Goal: Task Accomplishment & Management: Use online tool/utility

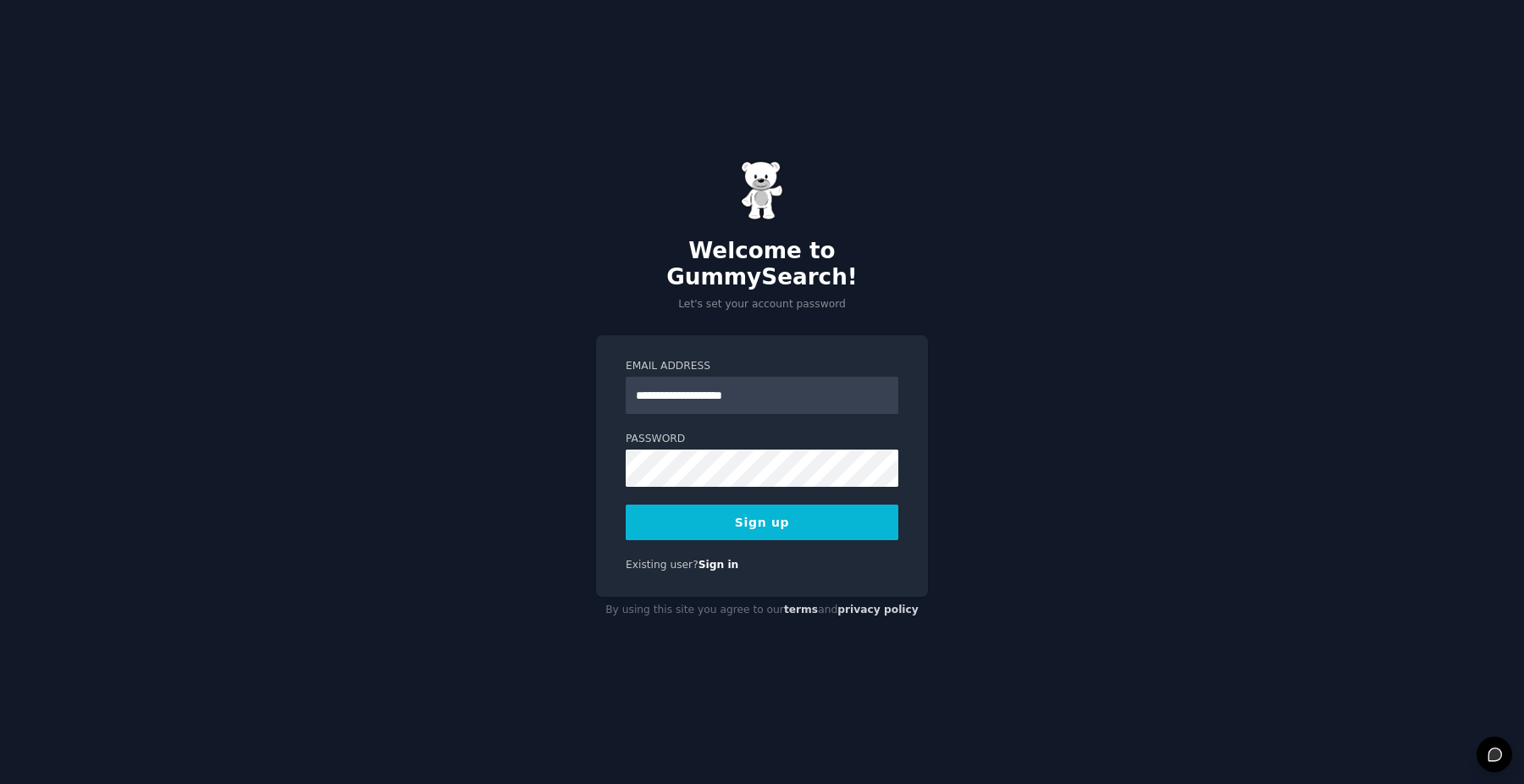
type input "**********"
click at [697, 513] on button "Sign up" at bounding box center [762, 522] width 273 height 35
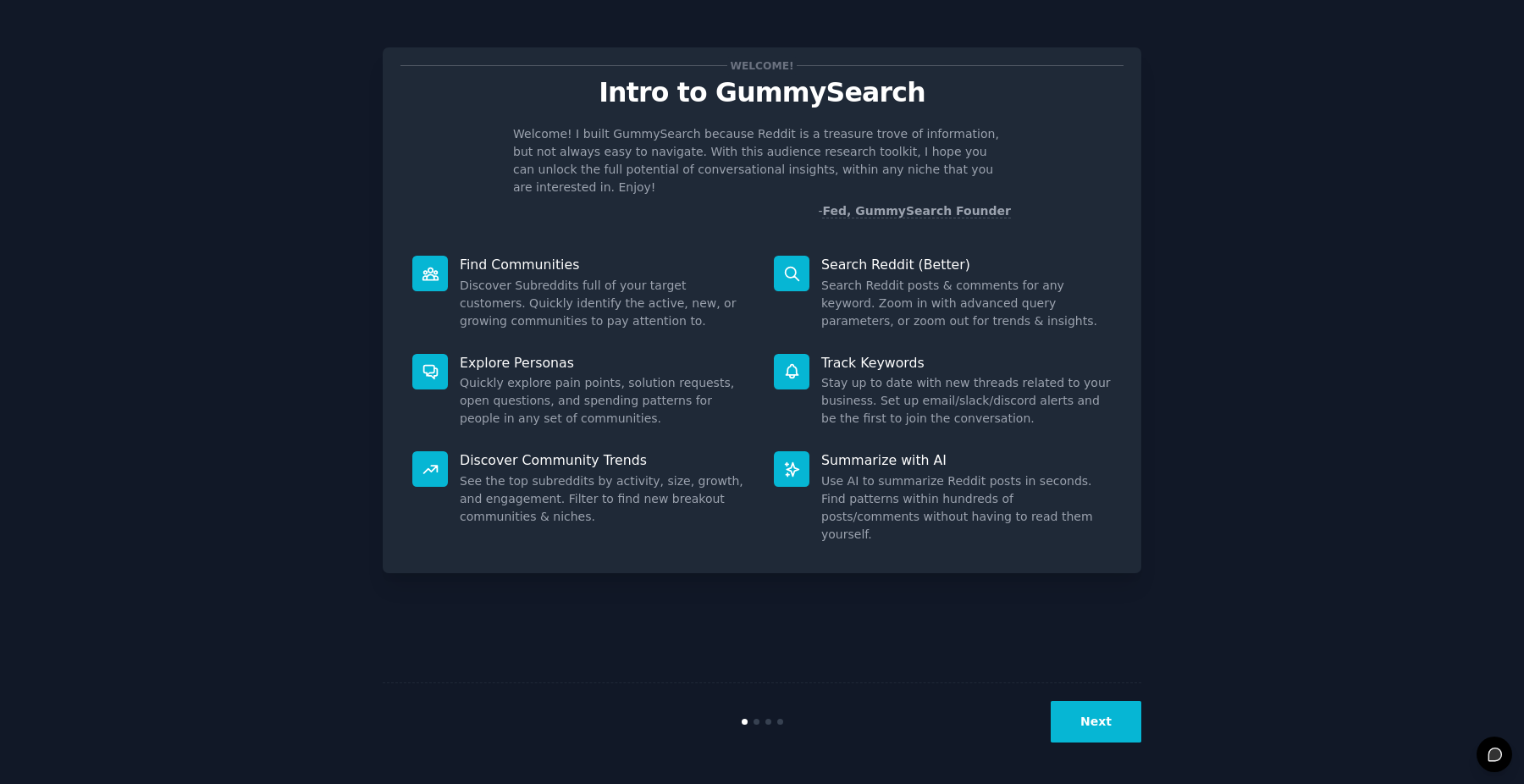
click at [1110, 717] on button "Next" at bounding box center [1096, 721] width 91 height 41
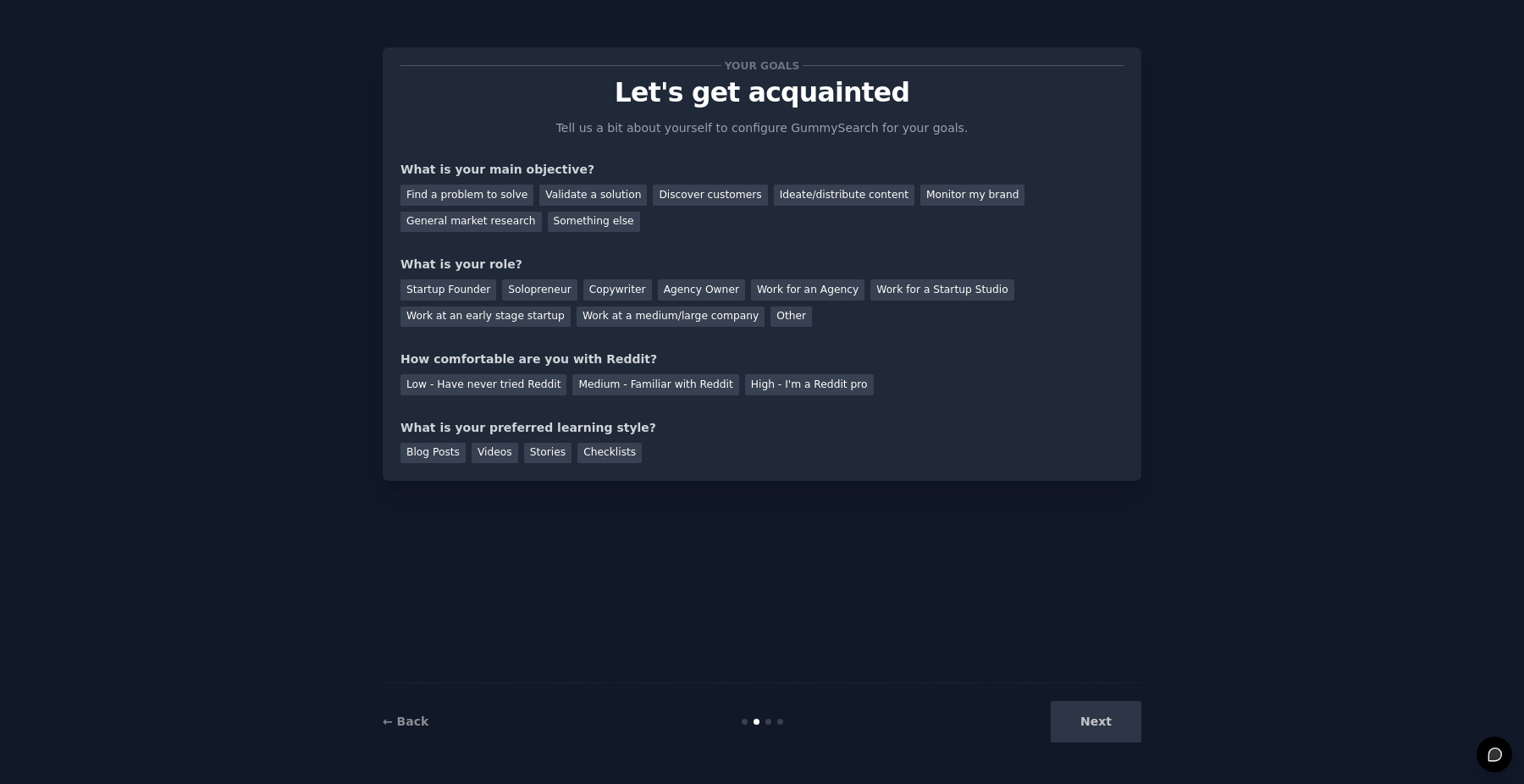
click at [1112, 717] on div "Next" at bounding box center [1015, 721] width 253 height 41
click at [546, 292] on div "Solopreneur" at bounding box center [540, 290] width 74 height 22
click at [606, 385] on div "Medium - Familiar with Reddit" at bounding box center [656, 385] width 166 height 22
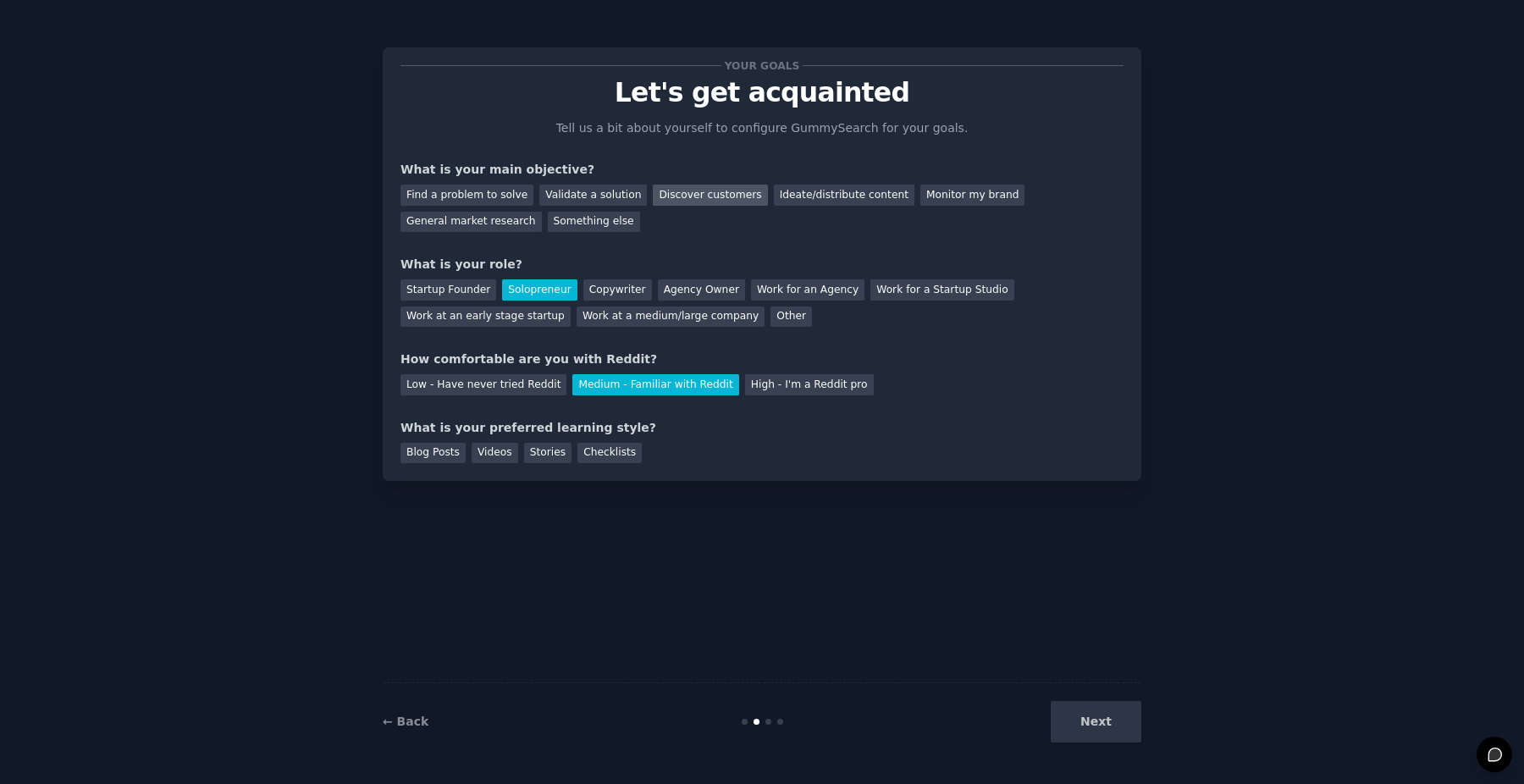
click at [707, 200] on div "Discover customers" at bounding box center [710, 196] width 114 height 22
click at [807, 186] on div "Ideate/distribute content" at bounding box center [845, 196] width 141 height 22
click at [928, 191] on div "Monitor my brand" at bounding box center [973, 196] width 105 height 22
click at [833, 193] on div "Ideate/distribute content" at bounding box center [845, 196] width 141 height 22
click at [504, 450] on div "Videos" at bounding box center [496, 454] width 47 height 22
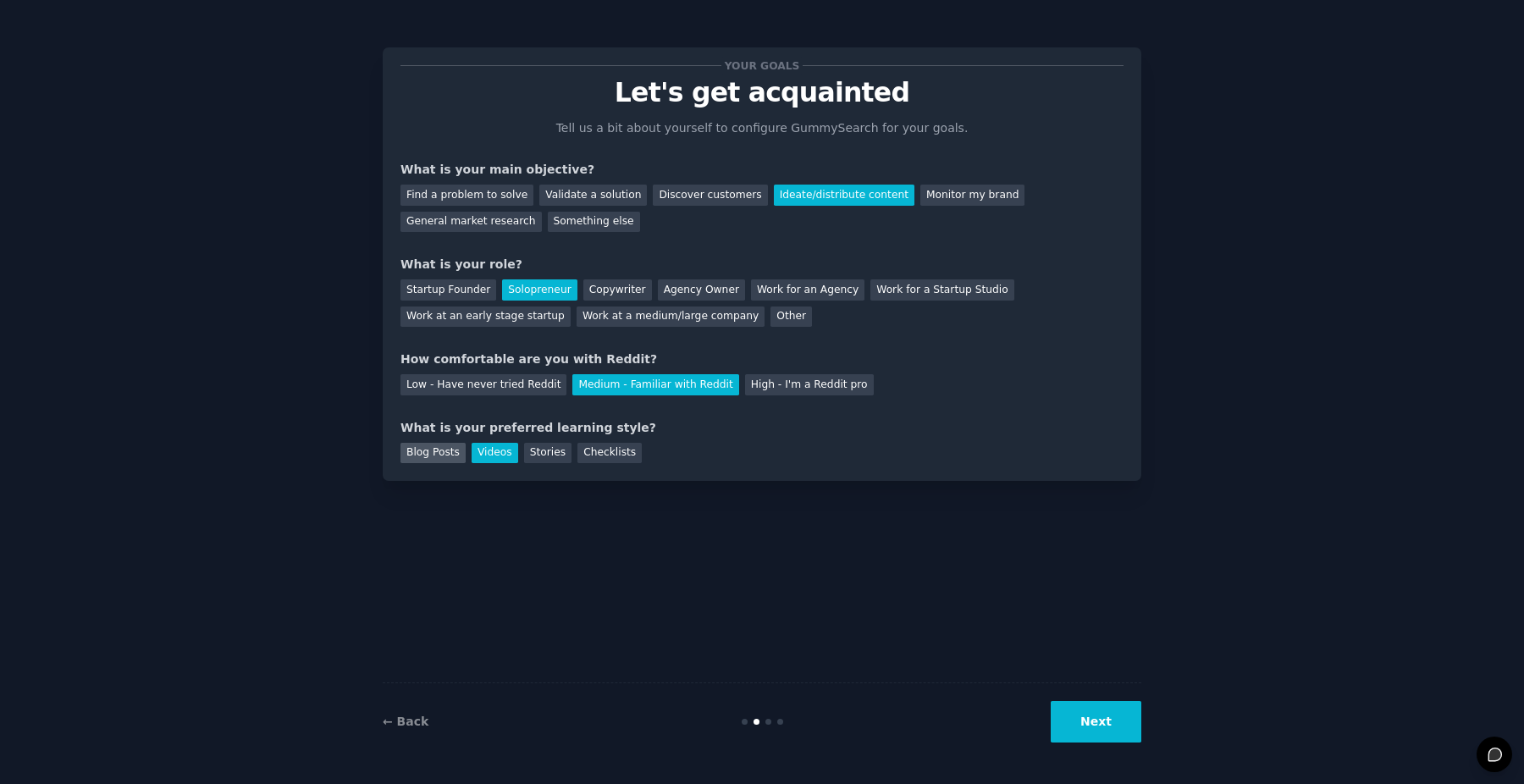
click at [434, 448] on div "Blog Posts" at bounding box center [433, 454] width 65 height 22
click at [514, 455] on div "Videos" at bounding box center [496, 454] width 47 height 22
click at [631, 455] on div "Checklists" at bounding box center [610, 454] width 65 height 22
click at [1090, 723] on button "Next" at bounding box center [1096, 721] width 91 height 41
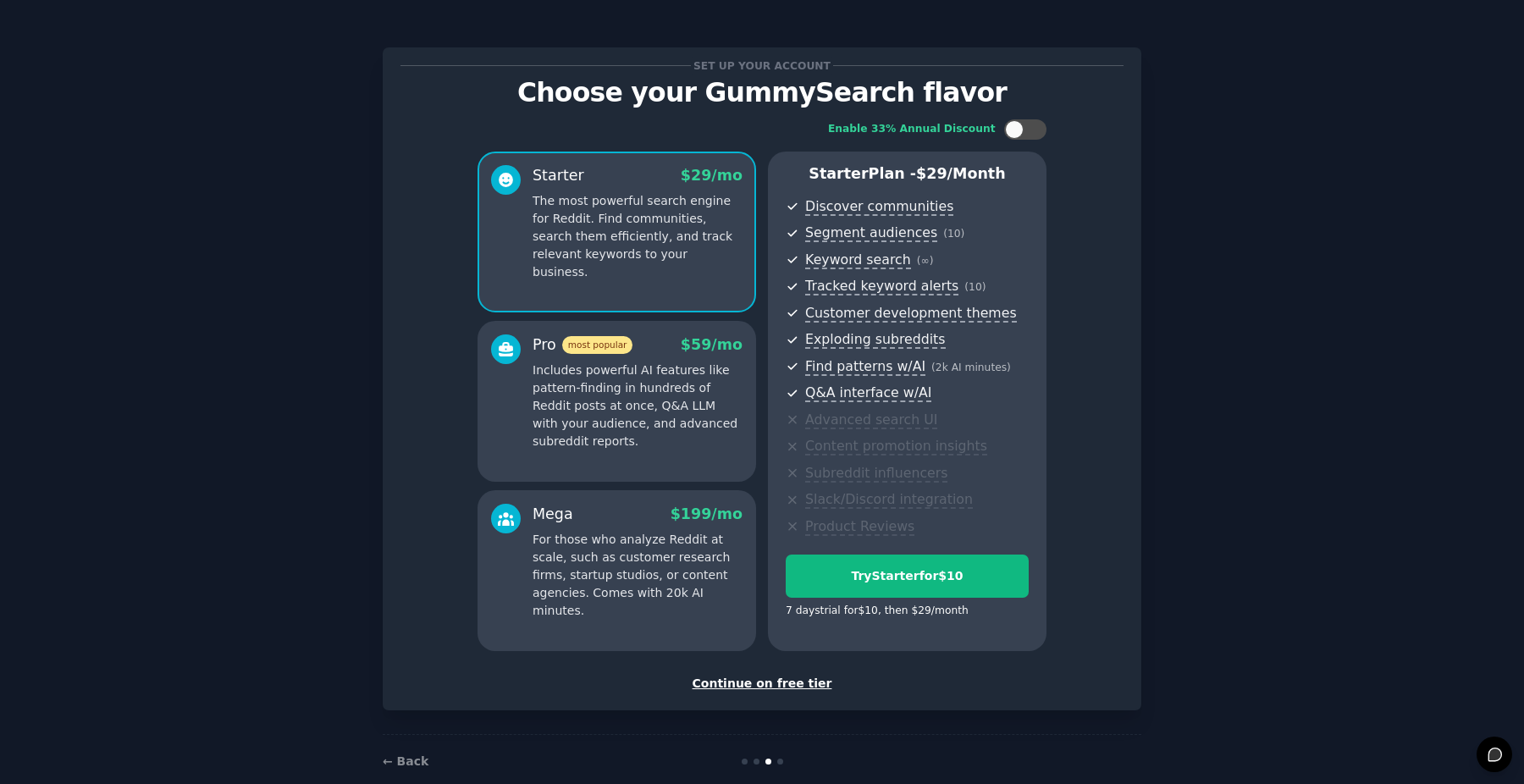
click at [789, 686] on div "Continue on free tier" at bounding box center [762, 683] width 723 height 18
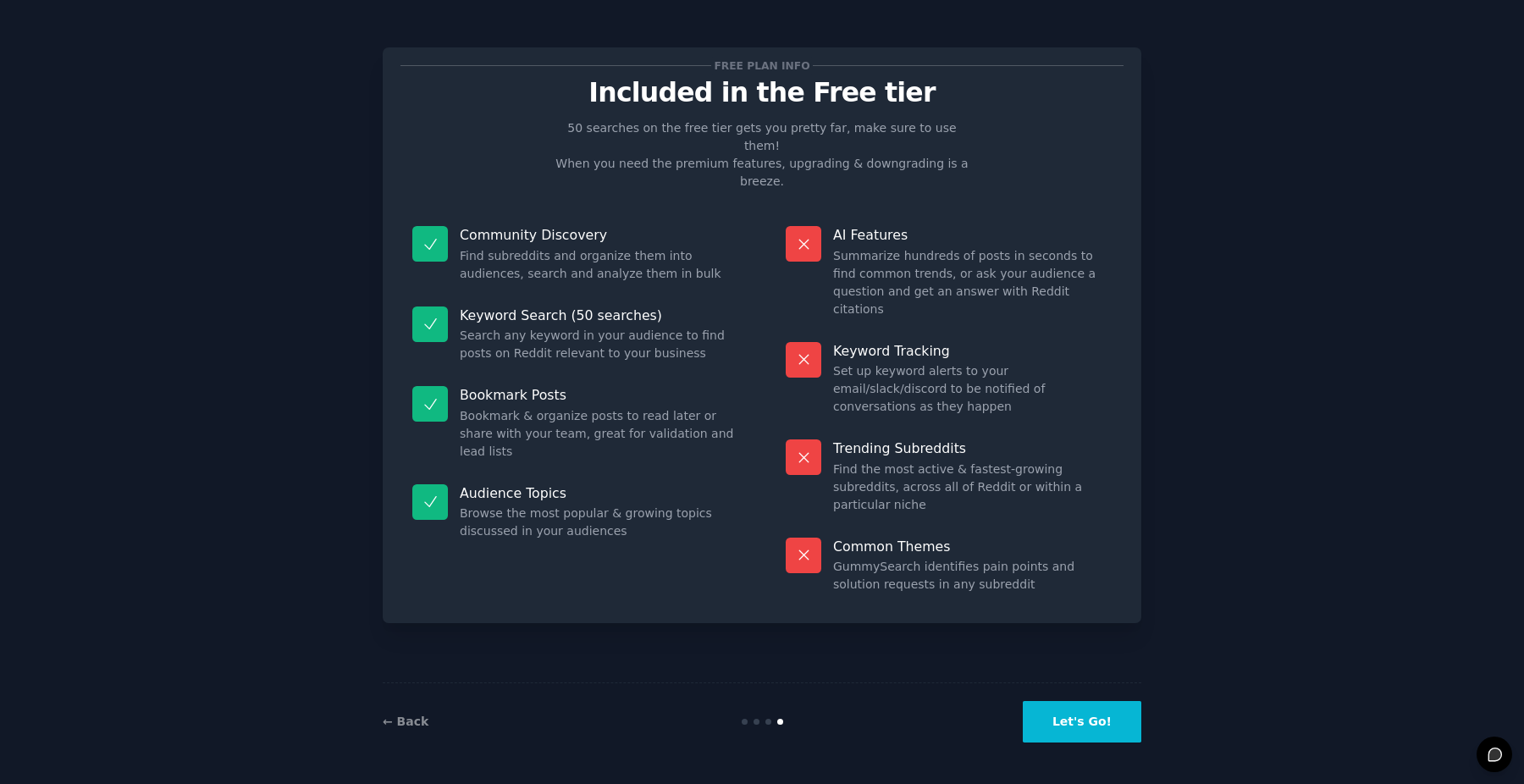
click at [1069, 712] on button "Let's Go!" at bounding box center [1082, 721] width 118 height 41
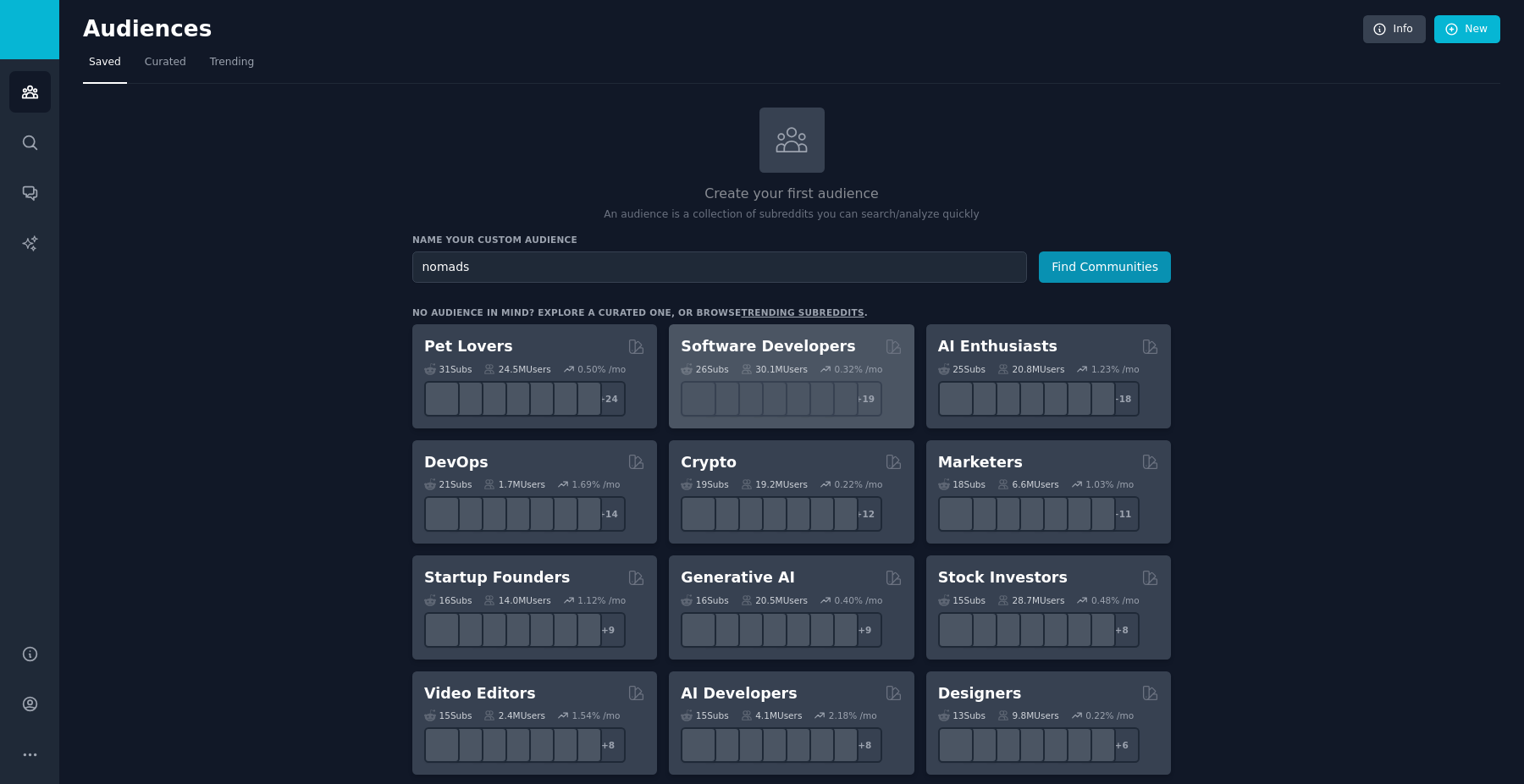
type input "nomads"
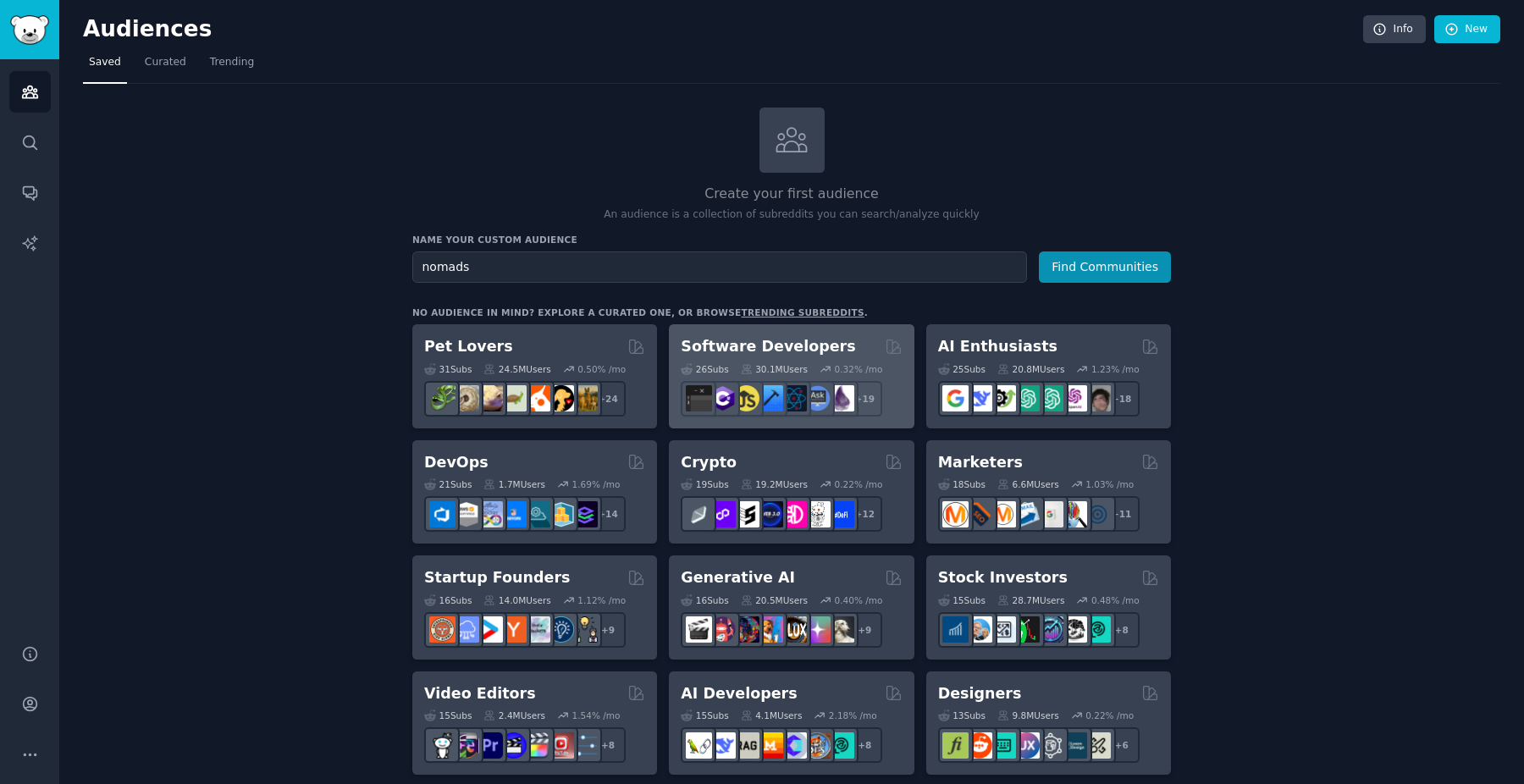
click at [1039, 251] on button "Find Communities" at bounding box center [1105, 267] width 132 height 31
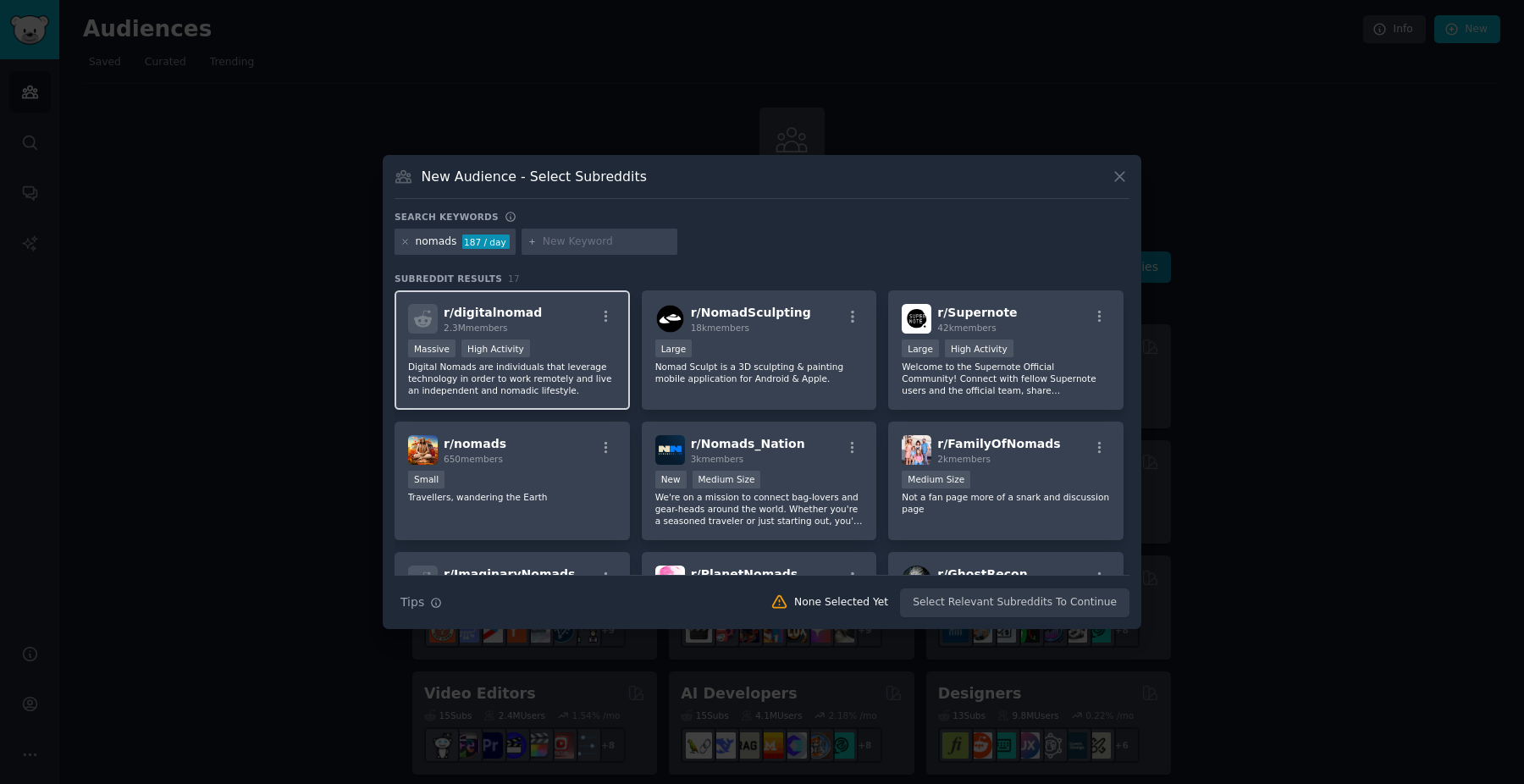
click at [555, 389] on p "Digital Nomads are individuals that leverage technology in order to work remote…" at bounding box center [512, 378] width 208 height 35
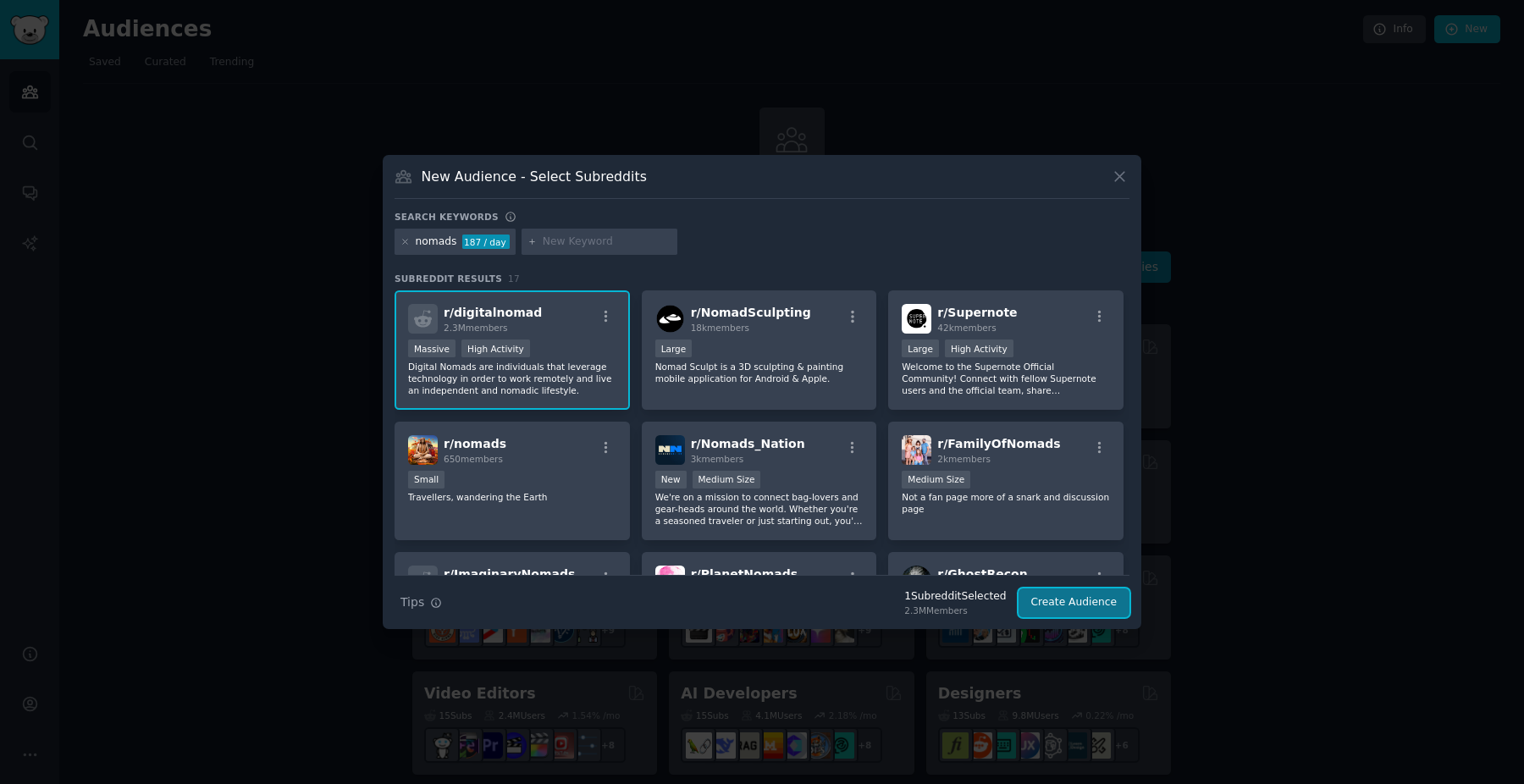
click at [1058, 604] on button "Create Audience" at bounding box center [1074, 602] width 111 height 28
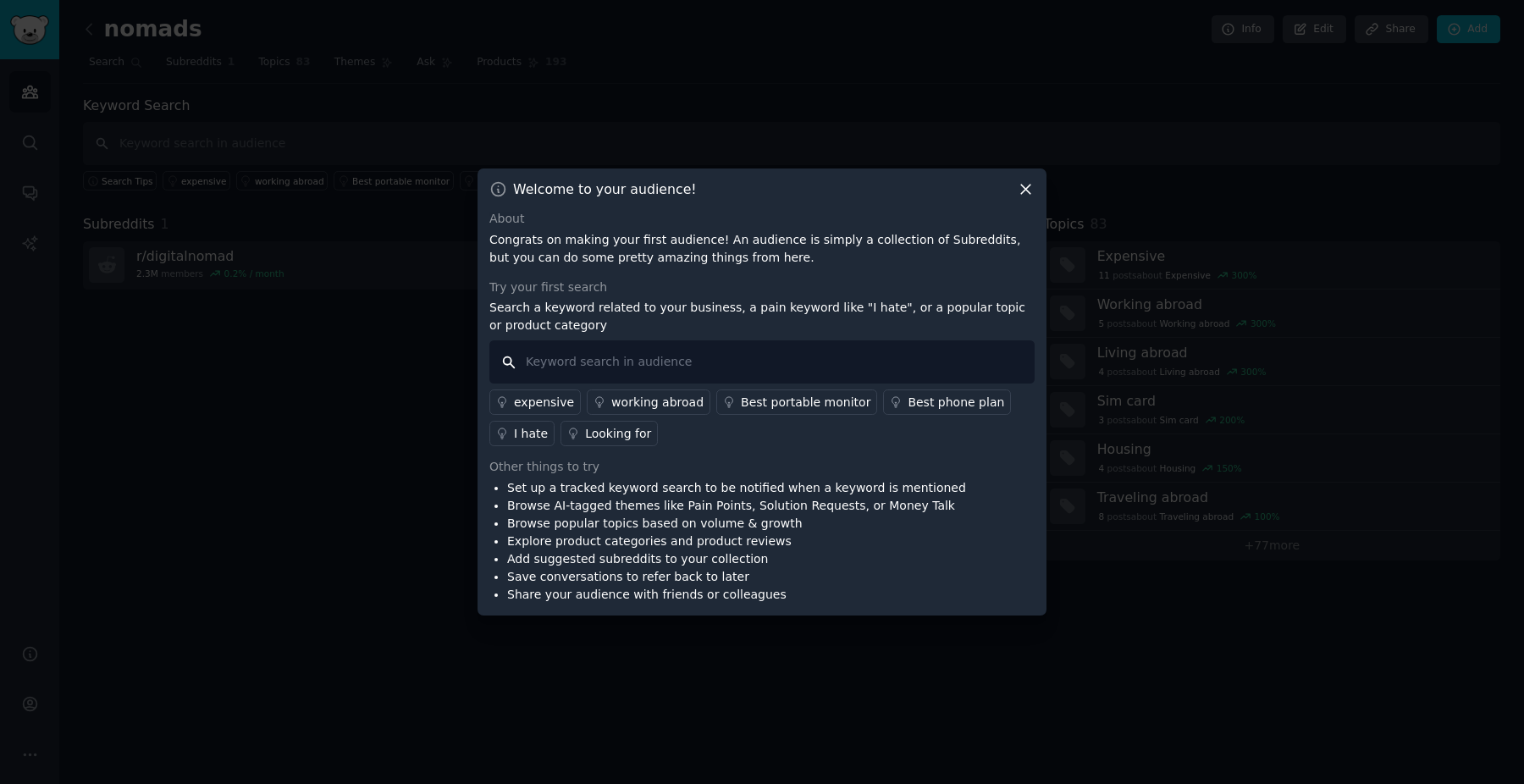
click at [823, 359] on input "text" at bounding box center [762, 362] width 545 height 43
click at [1020, 185] on icon at bounding box center [1025, 190] width 18 height 18
